Goal: Find specific page/section: Find specific page/section

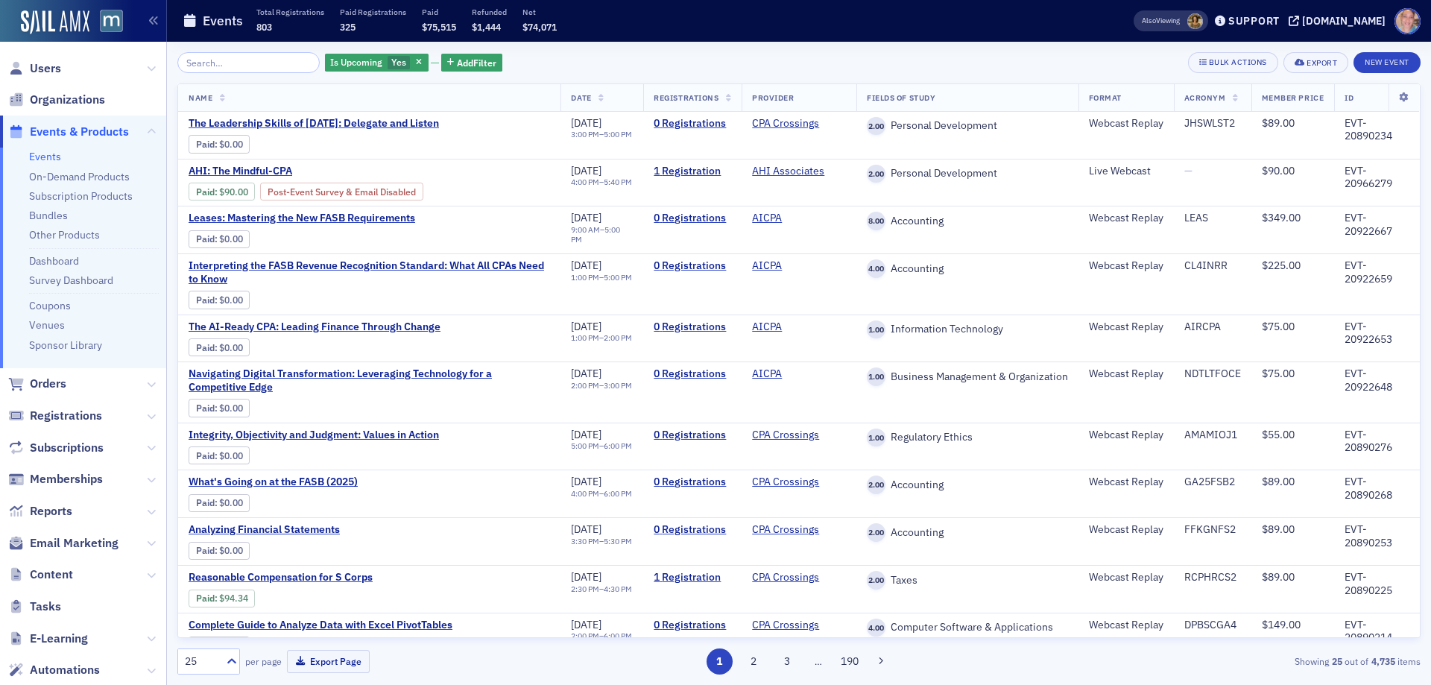
scroll to position [727, 0]
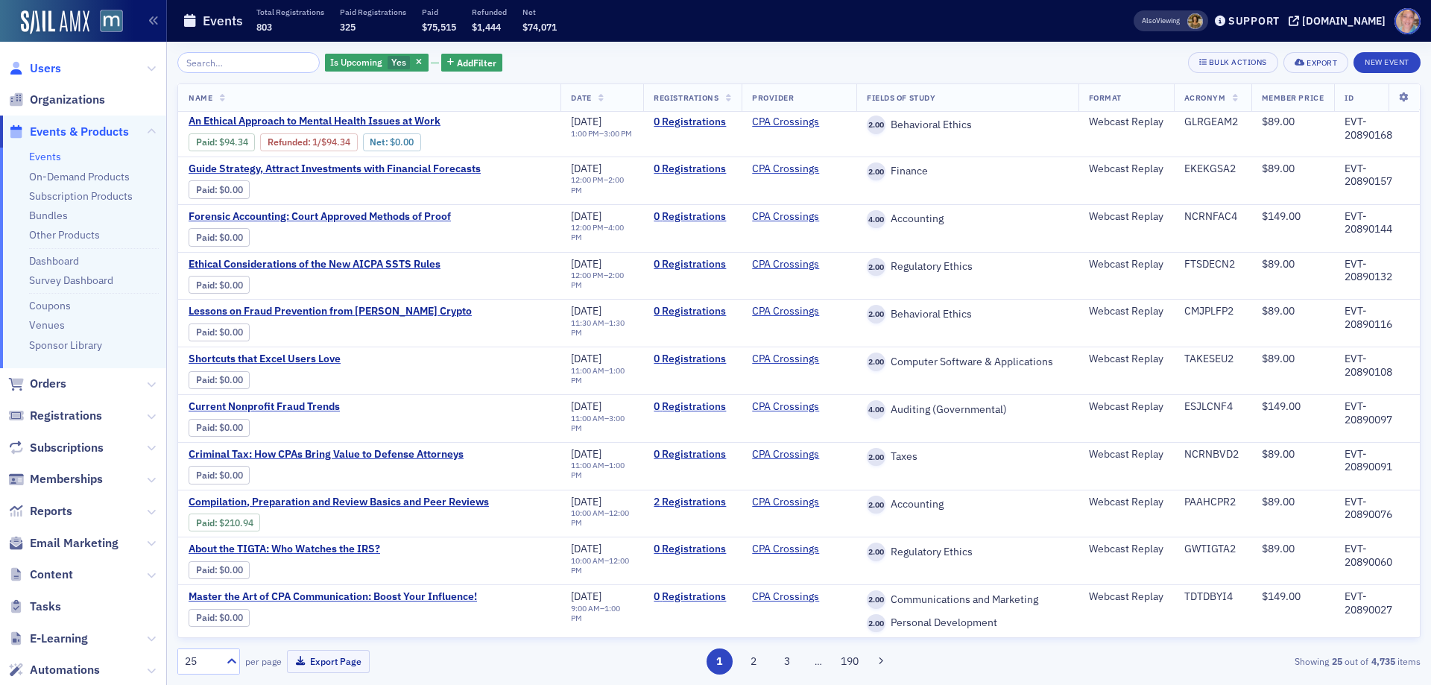
click at [41, 70] on span "Users" at bounding box center [45, 68] width 31 height 16
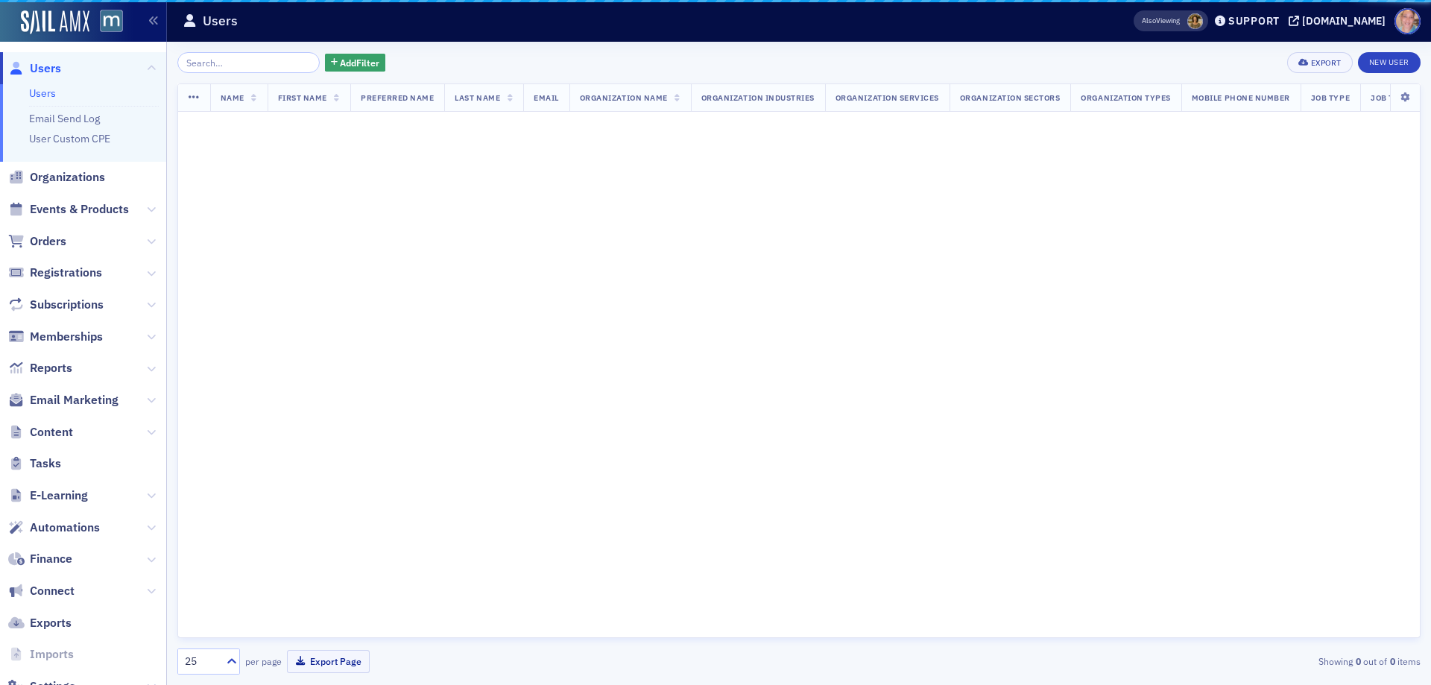
click at [215, 62] on input "search" at bounding box center [248, 62] width 142 height 21
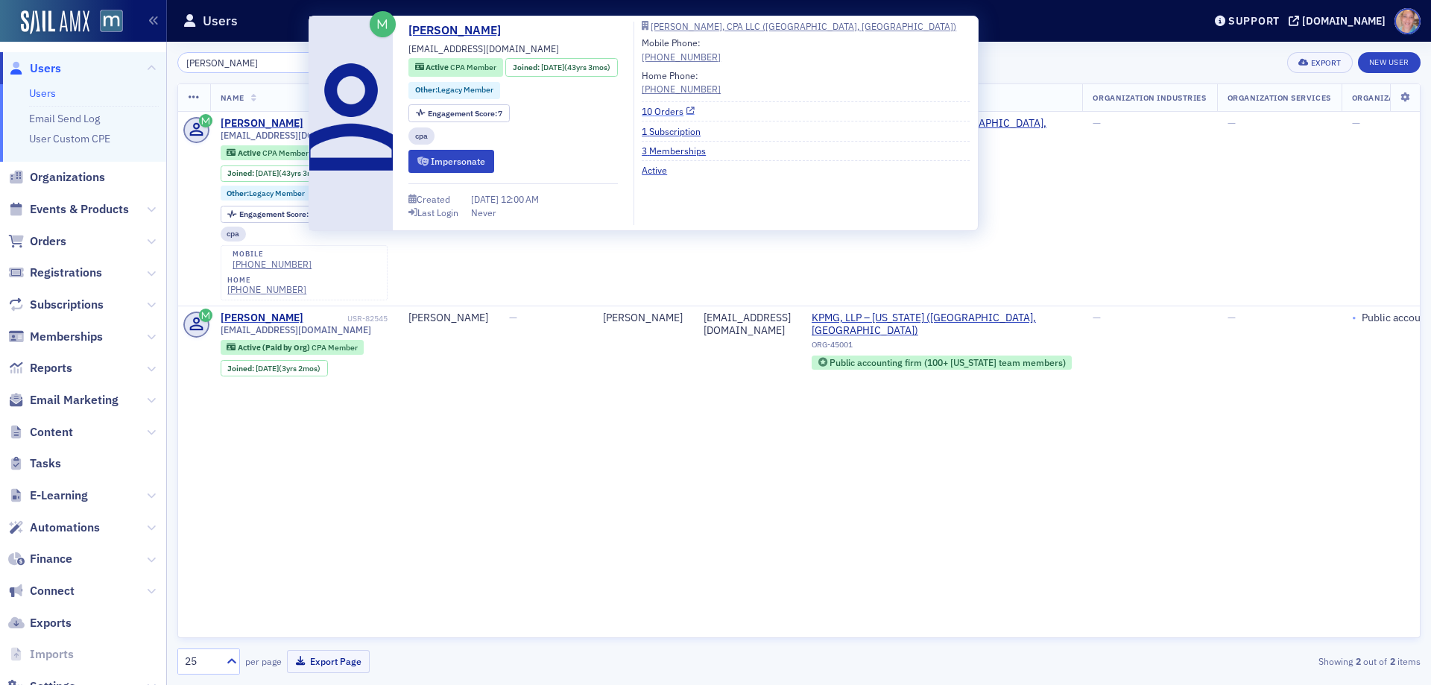
type input "[PERSON_NAME]"
click at [679, 115] on link "10 Orders" at bounding box center [668, 110] width 53 height 13
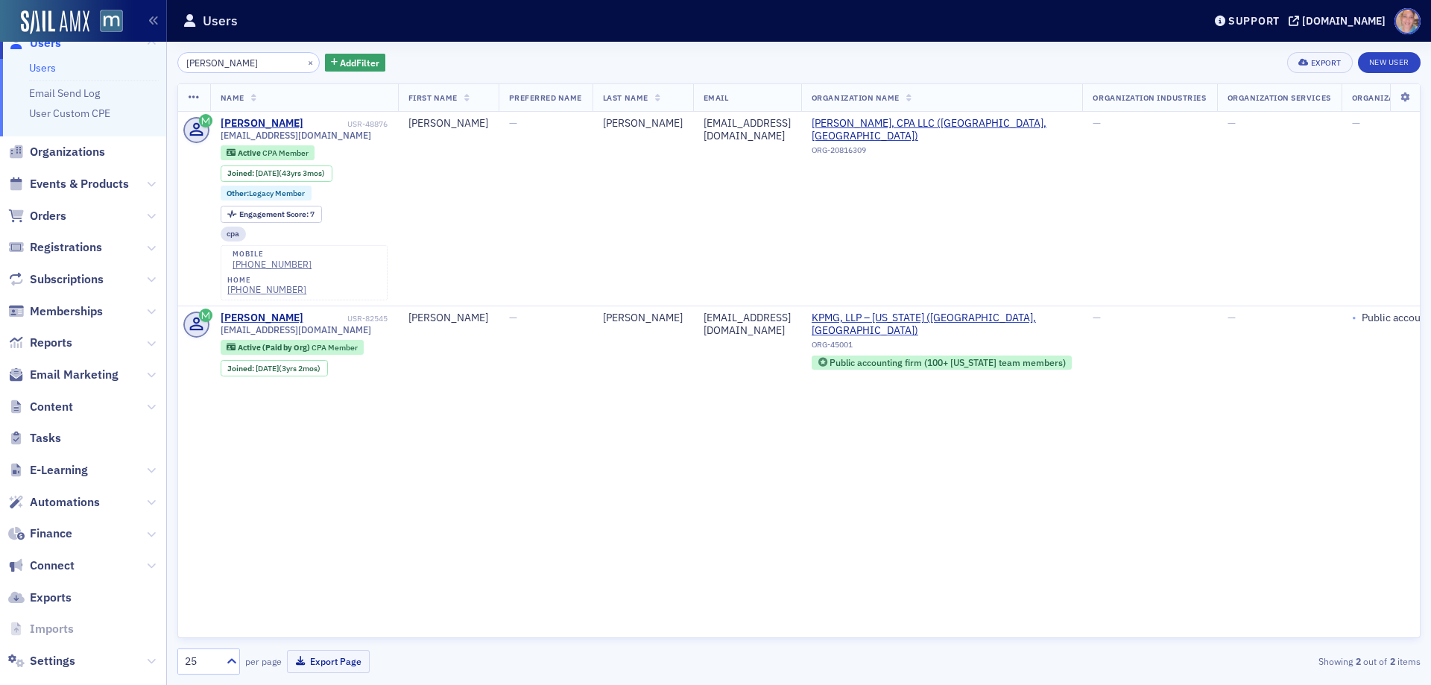
scroll to position [48, 0]
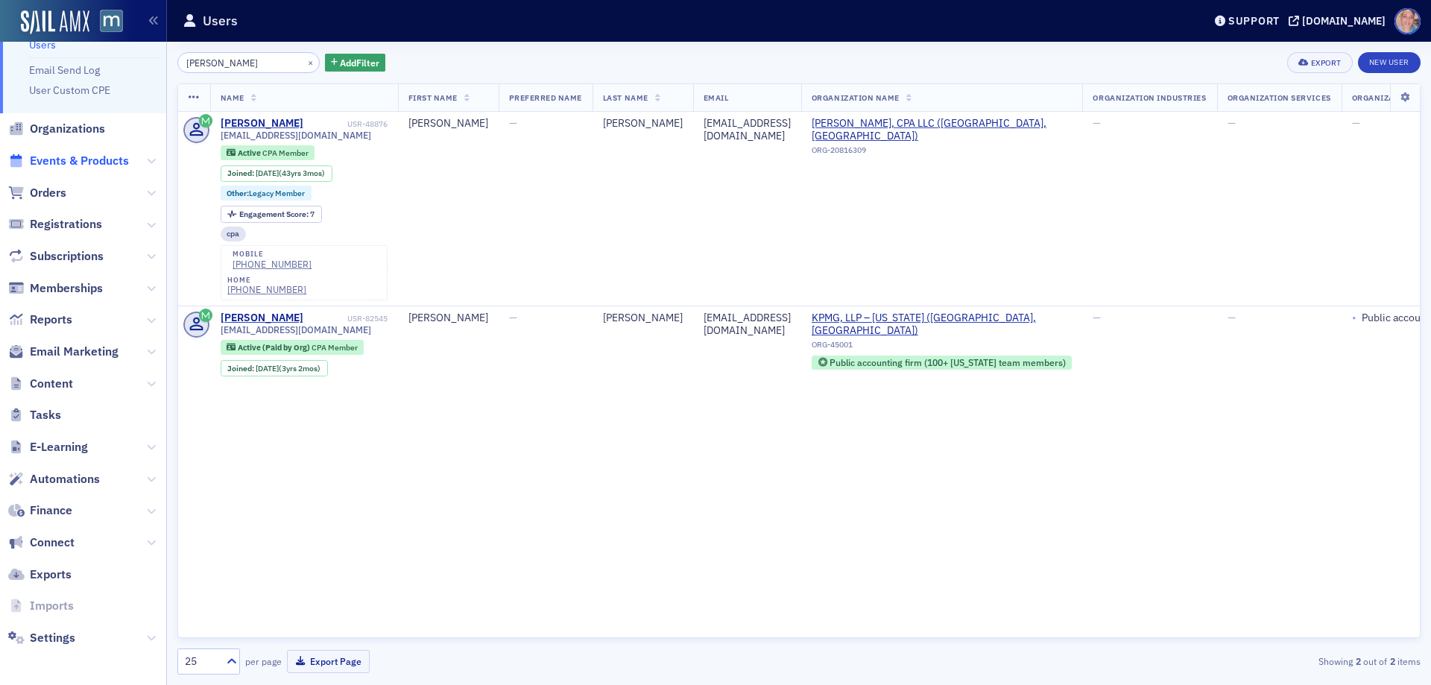
click at [73, 159] on span "Events & Products" at bounding box center [79, 161] width 99 height 16
